Goal: Task Accomplishment & Management: Manage account settings

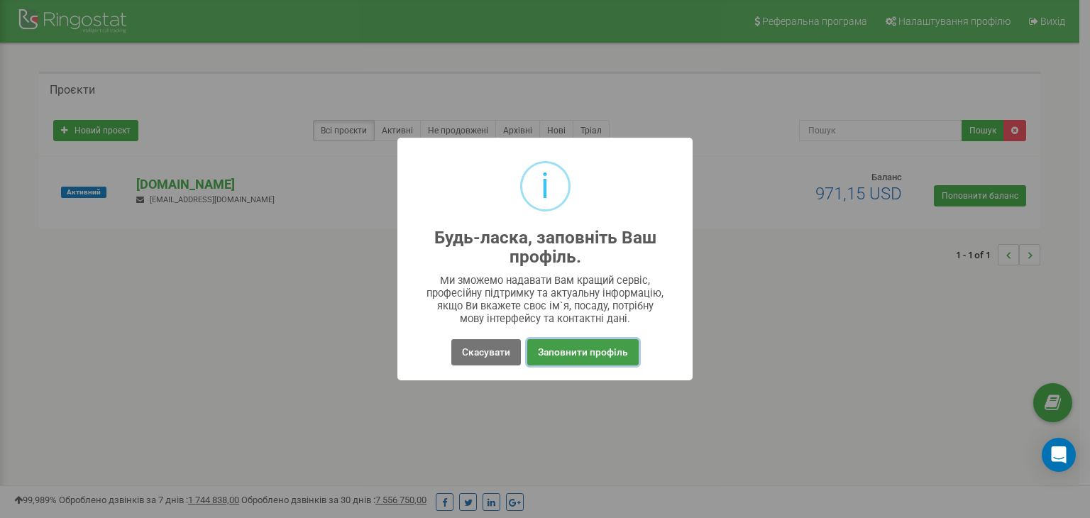
click at [549, 356] on button "Заповнити профіль" at bounding box center [582, 352] width 111 height 26
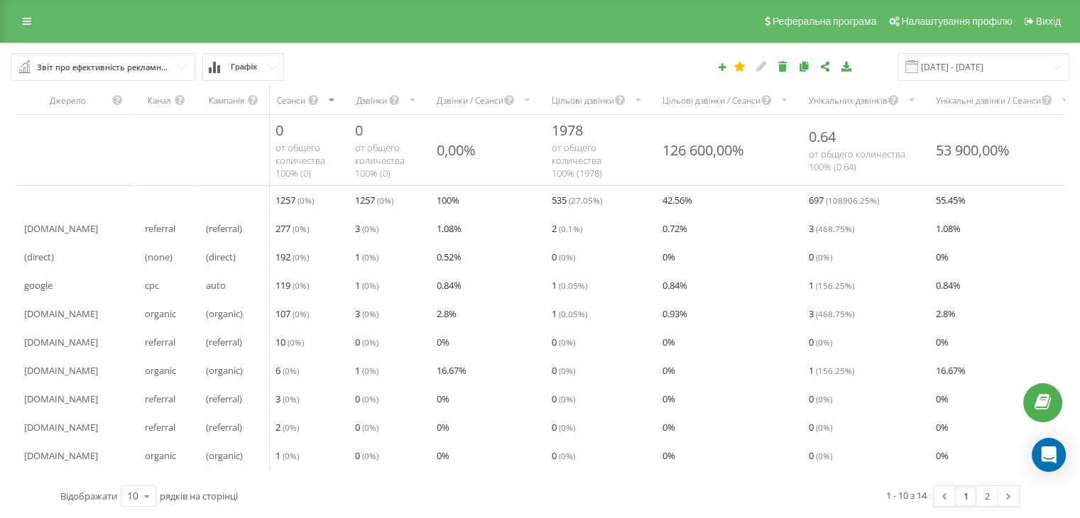
scroll to position [9, 0]
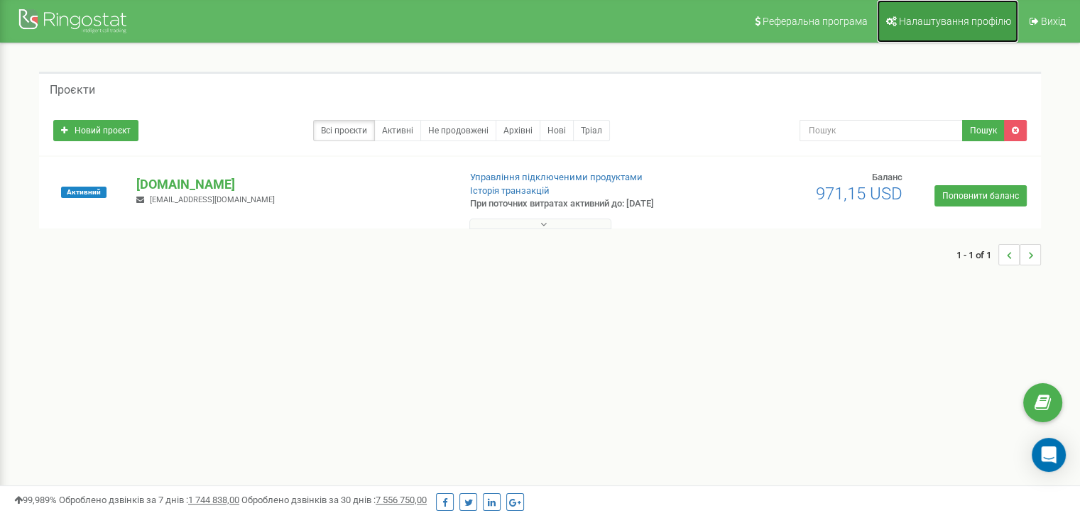
click at [924, 18] on span "Налаштування профілю" at bounding box center [955, 21] width 112 height 11
